Goal: Task Accomplishment & Management: Manage account settings

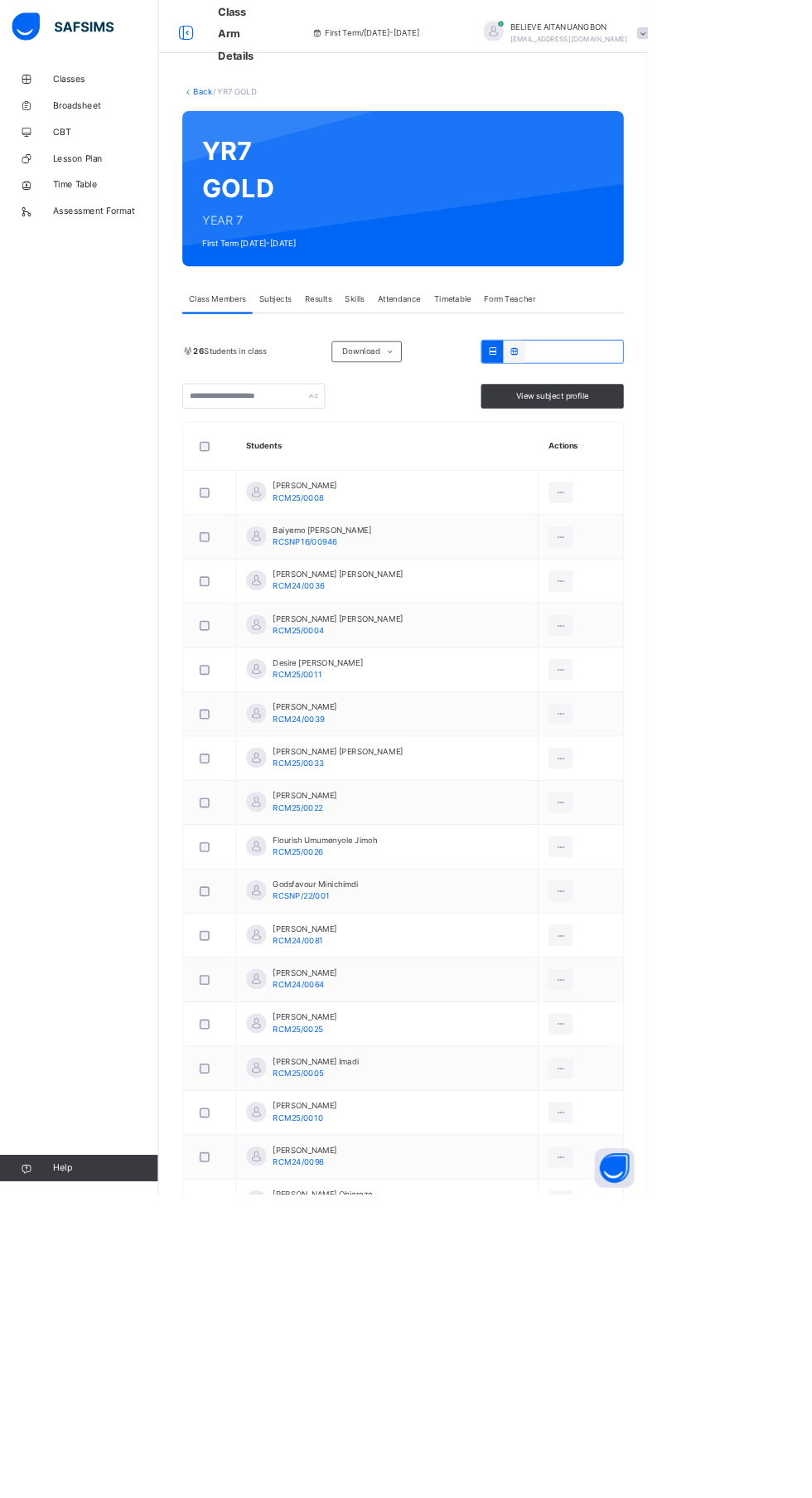
scroll to position [10, 0]
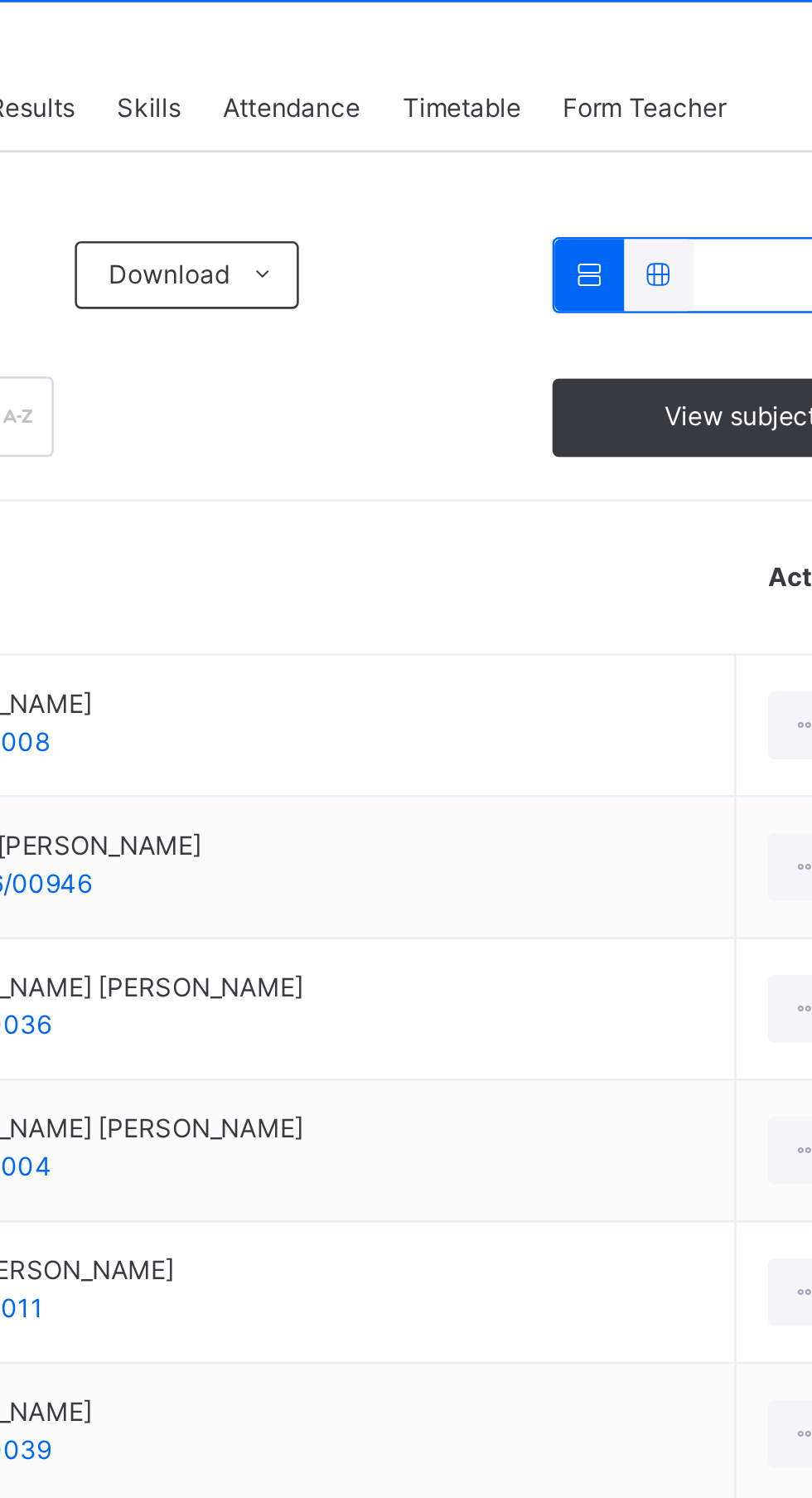
click at [502, 367] on span "Attendance" at bounding box center [501, 365] width 54 height 15
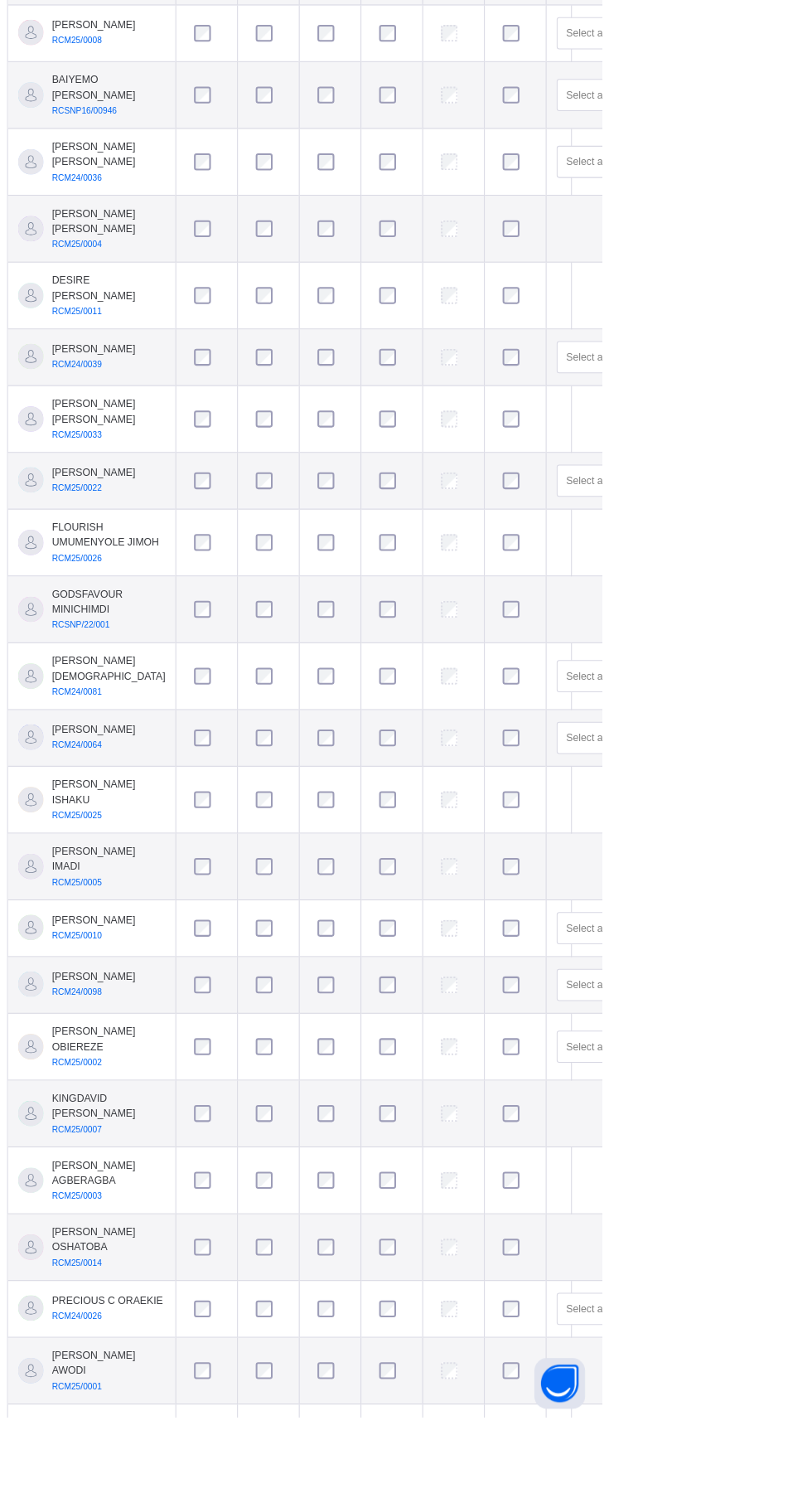
scroll to position [0, 0]
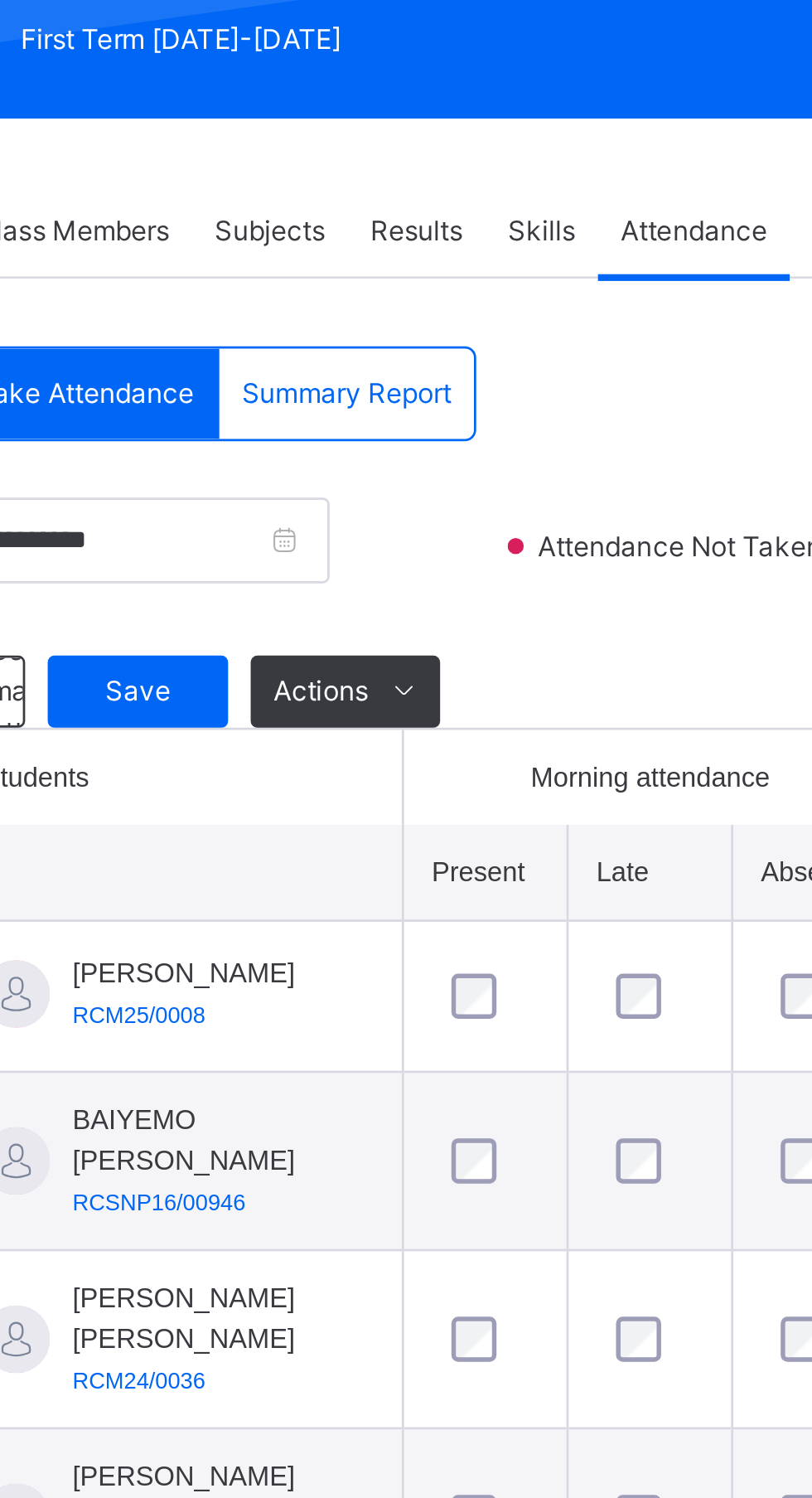
click at [298, 543] on span "Save" at bounding box center [296, 544] width 42 height 15
